Goal: Task Accomplishment & Management: Use online tool/utility

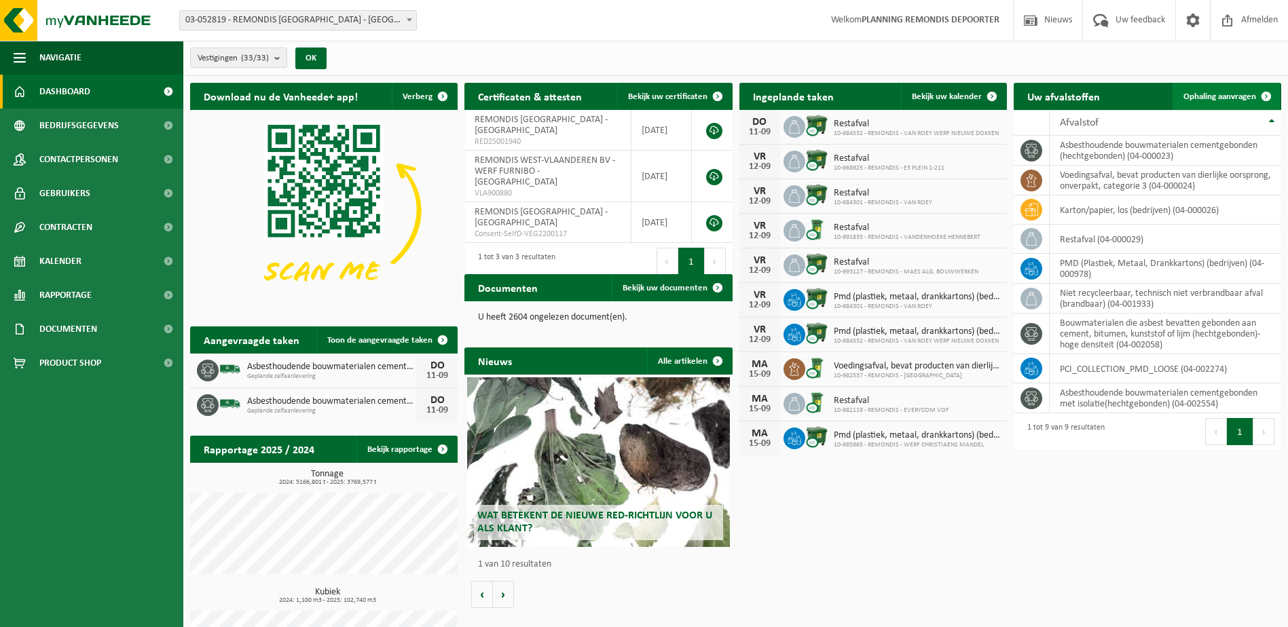
click at [1235, 92] on span "Ophaling aanvragen" at bounding box center [1219, 96] width 73 height 9
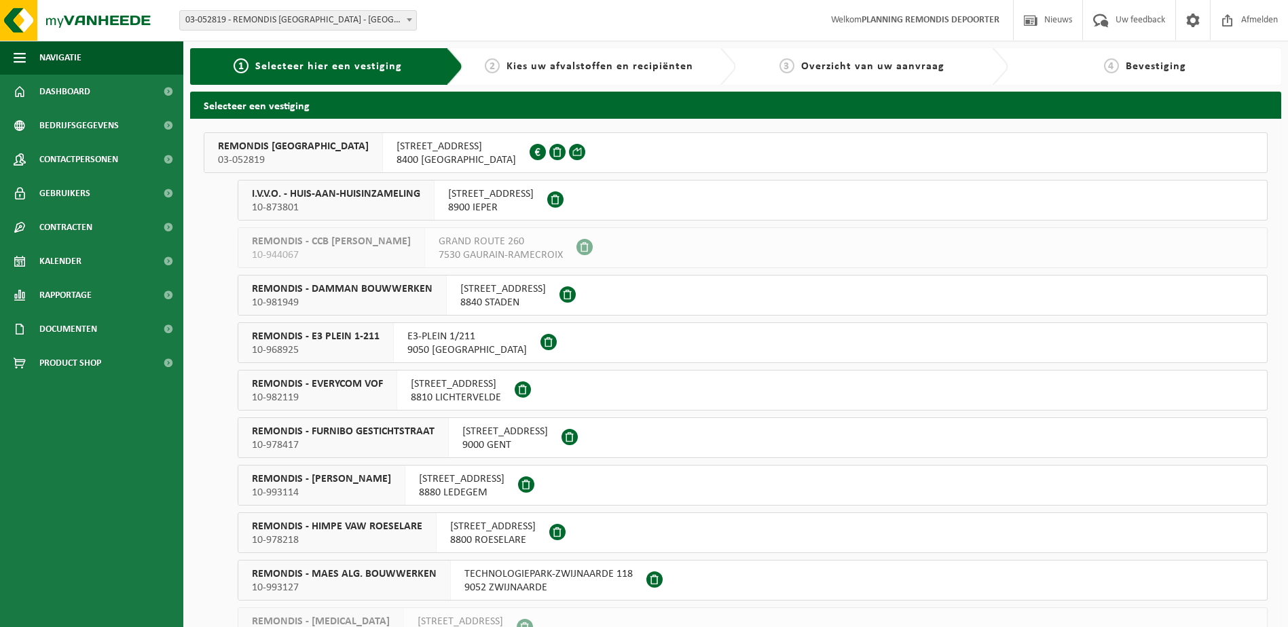
click at [311, 210] on span "10-873801" at bounding box center [336, 208] width 168 height 14
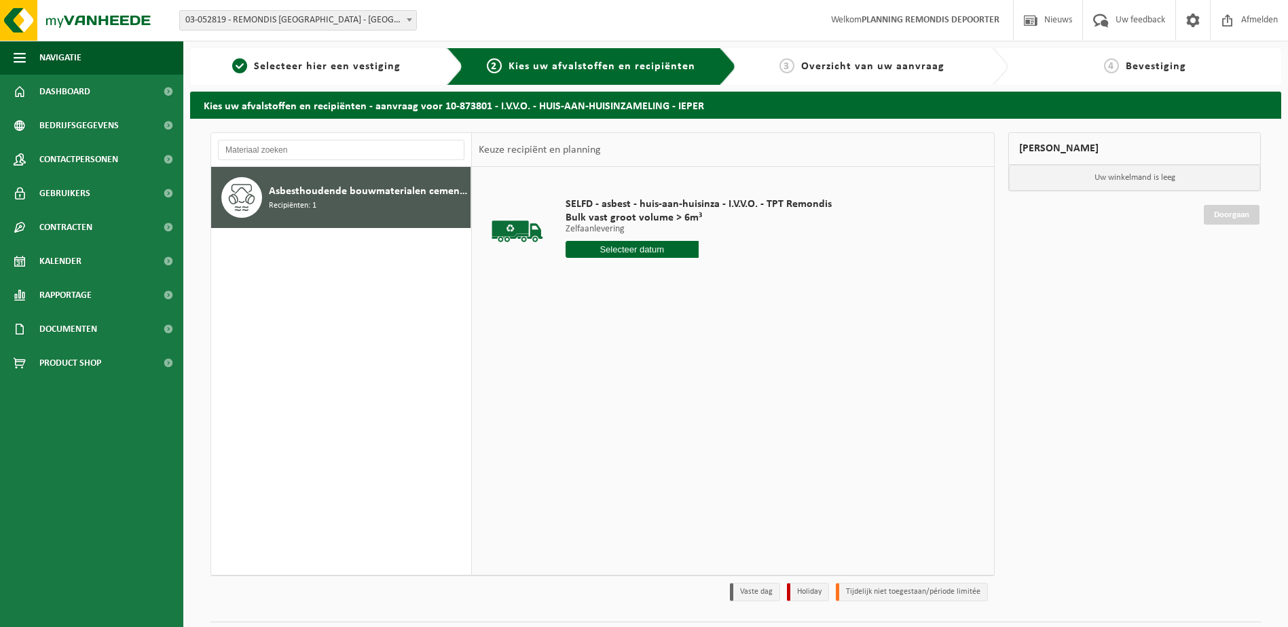
click at [626, 249] on input "text" at bounding box center [631, 249] width 133 height 17
click at [669, 348] on div "12" at bounding box center [673, 348] width 24 height 22
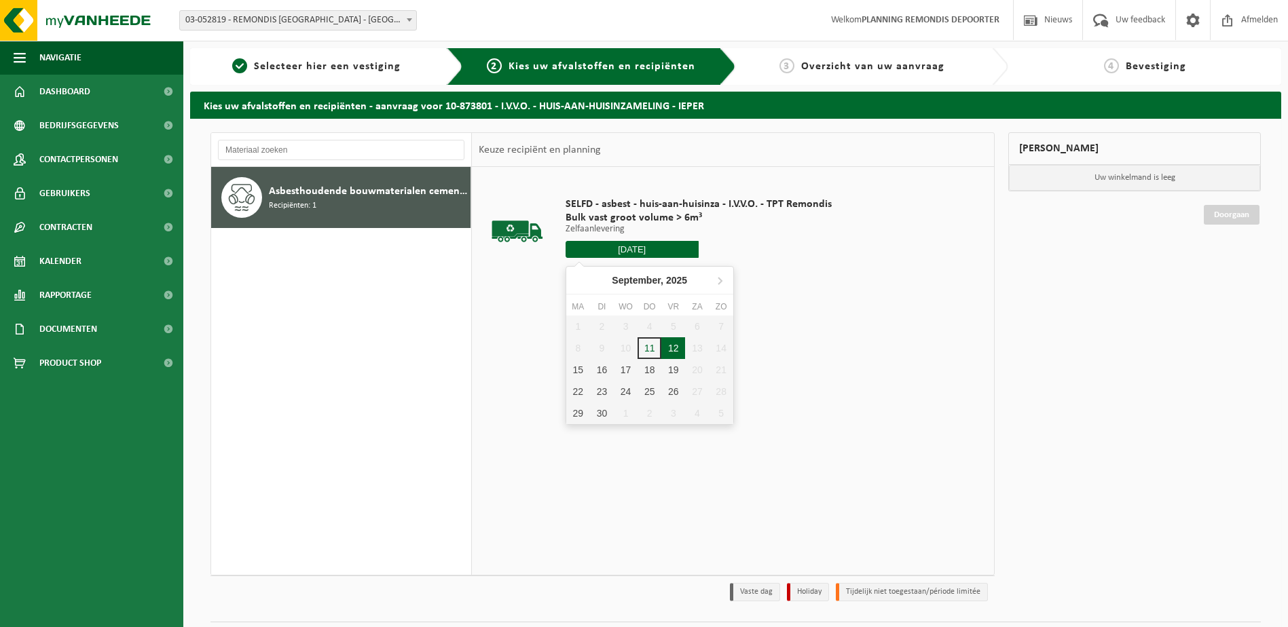
type input "Van 2025-09-12"
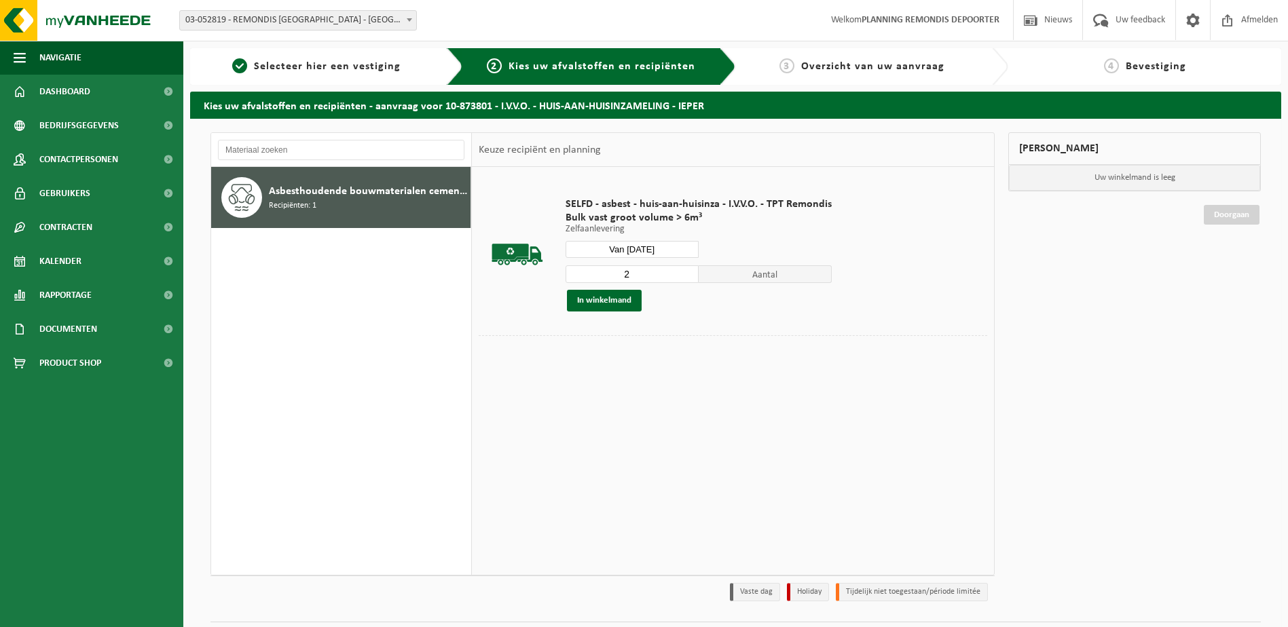
type input "2"
click at [686, 274] on input "2" at bounding box center [631, 274] width 133 height 18
click at [614, 296] on button "In winkelmand" at bounding box center [604, 301] width 75 height 22
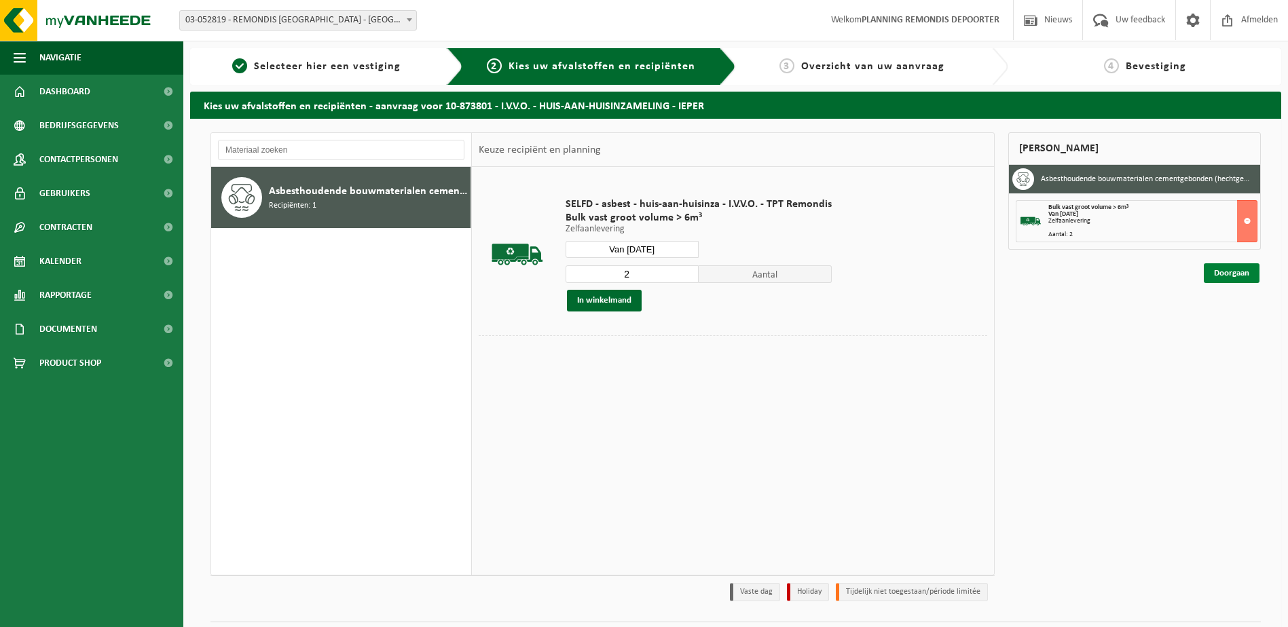
click at [1231, 265] on link "Doorgaan" at bounding box center [1231, 273] width 56 height 20
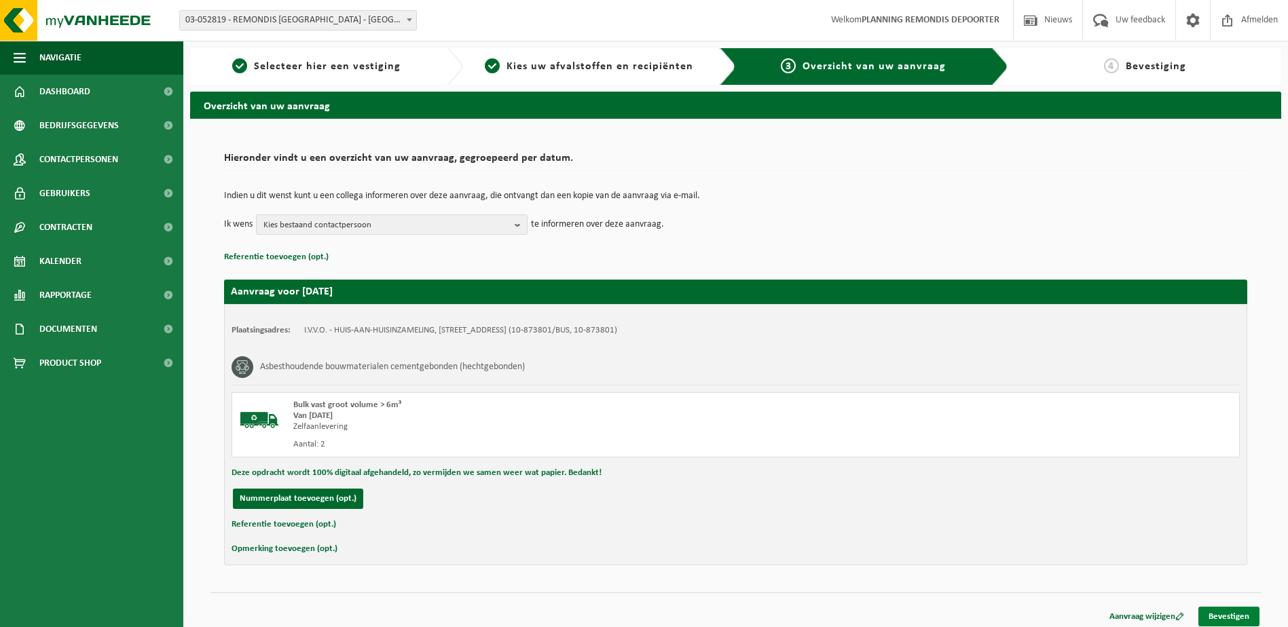
click at [1254, 616] on link "Bevestigen" at bounding box center [1228, 617] width 61 height 20
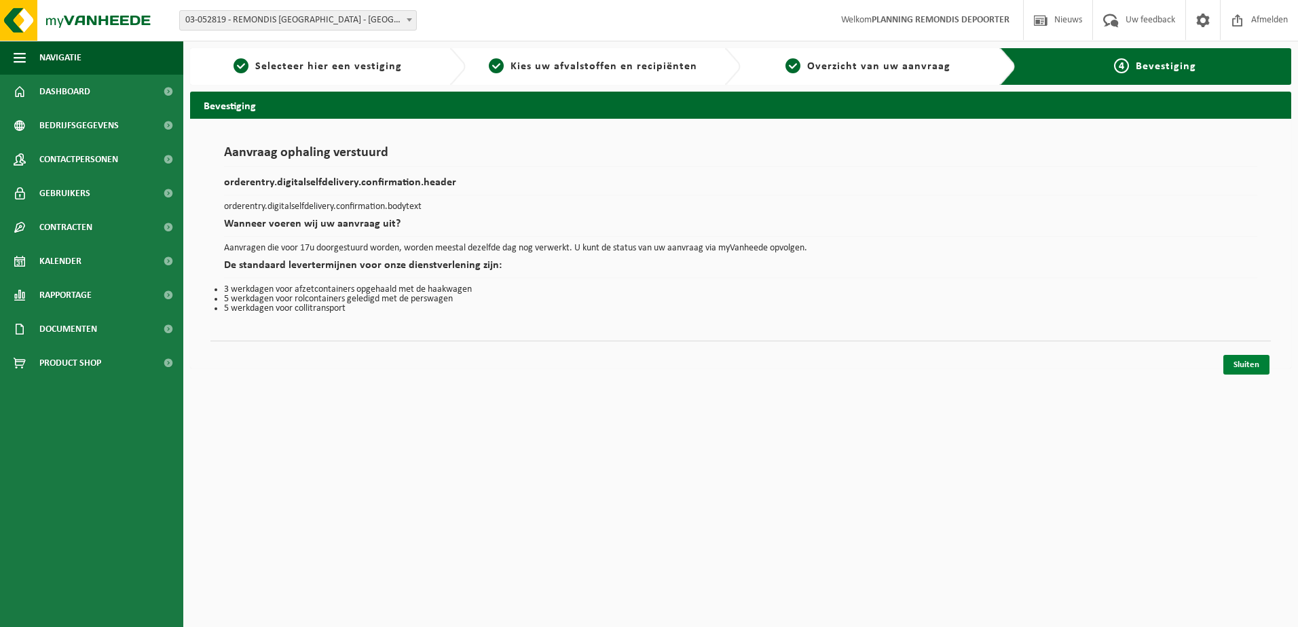
click at [1234, 357] on link "Sluiten" at bounding box center [1246, 365] width 46 height 20
